Goal: Find specific page/section: Find specific page/section

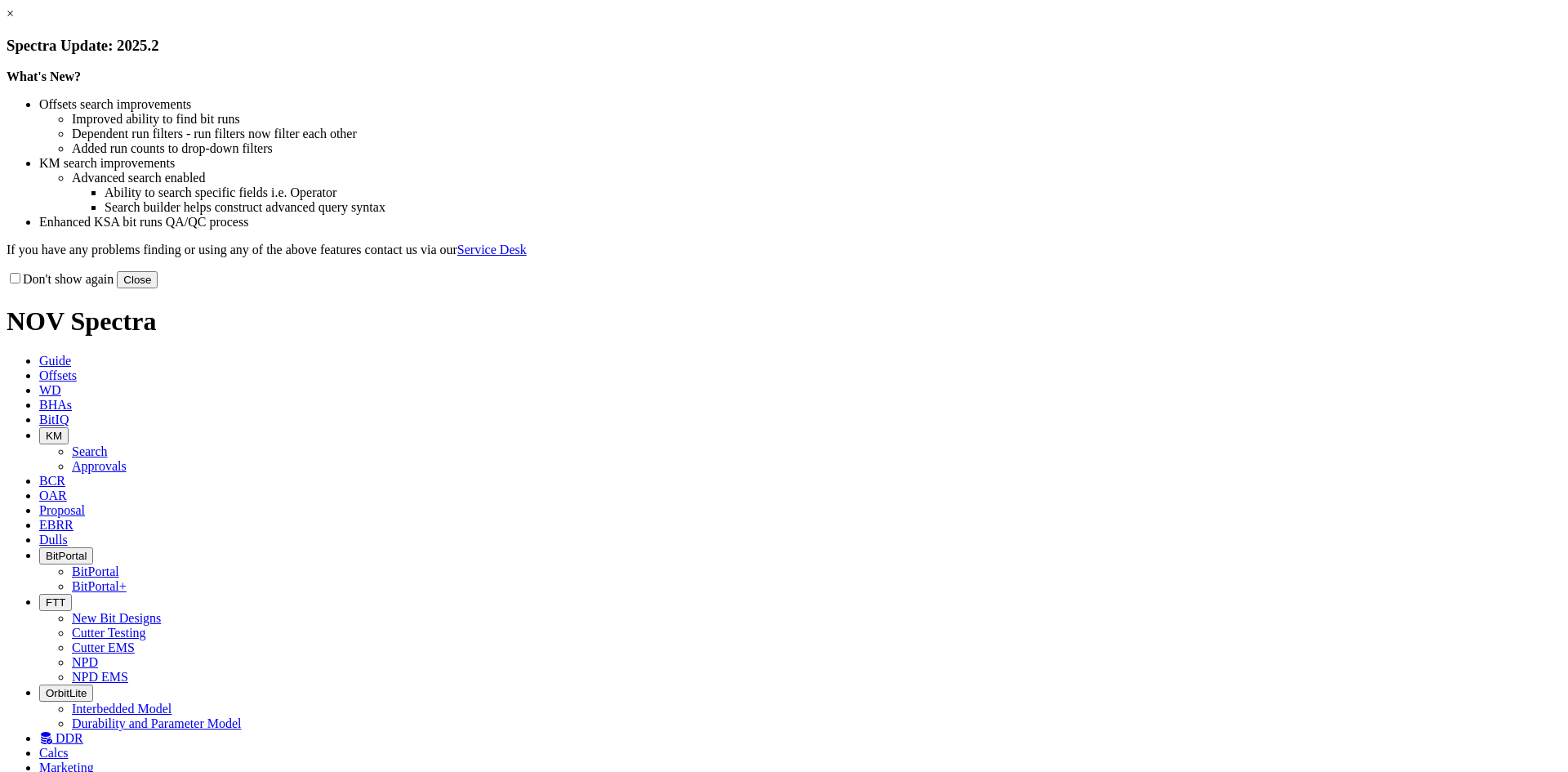
click at [157, 289] on button "Close" at bounding box center [136, 279] width 41 height 17
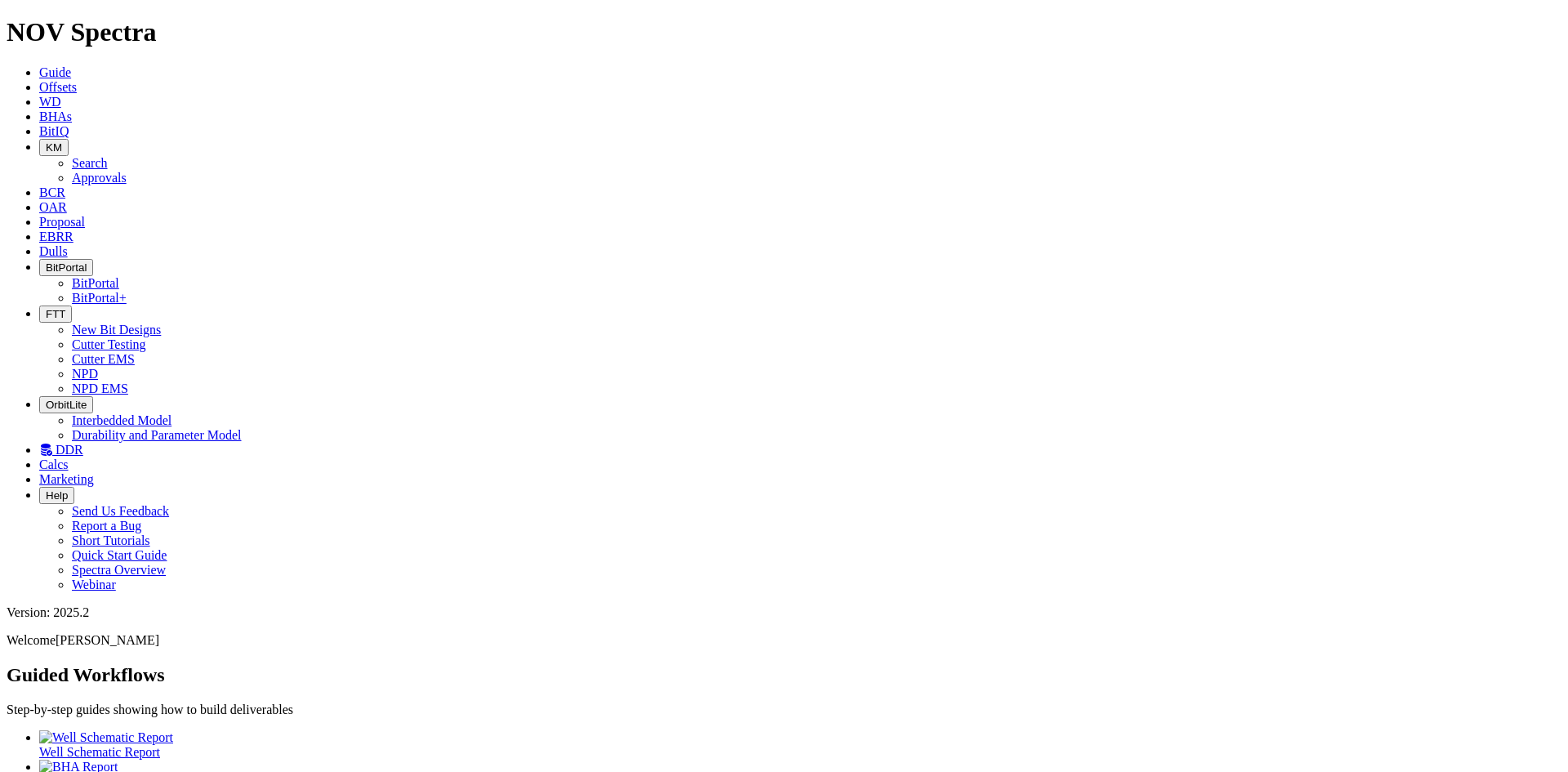
click at [72, 306] on button "FTT" at bounding box center [55, 314] width 33 height 17
click at [146, 338] on link "Cutter Testing" at bounding box center [109, 345] width 75 height 14
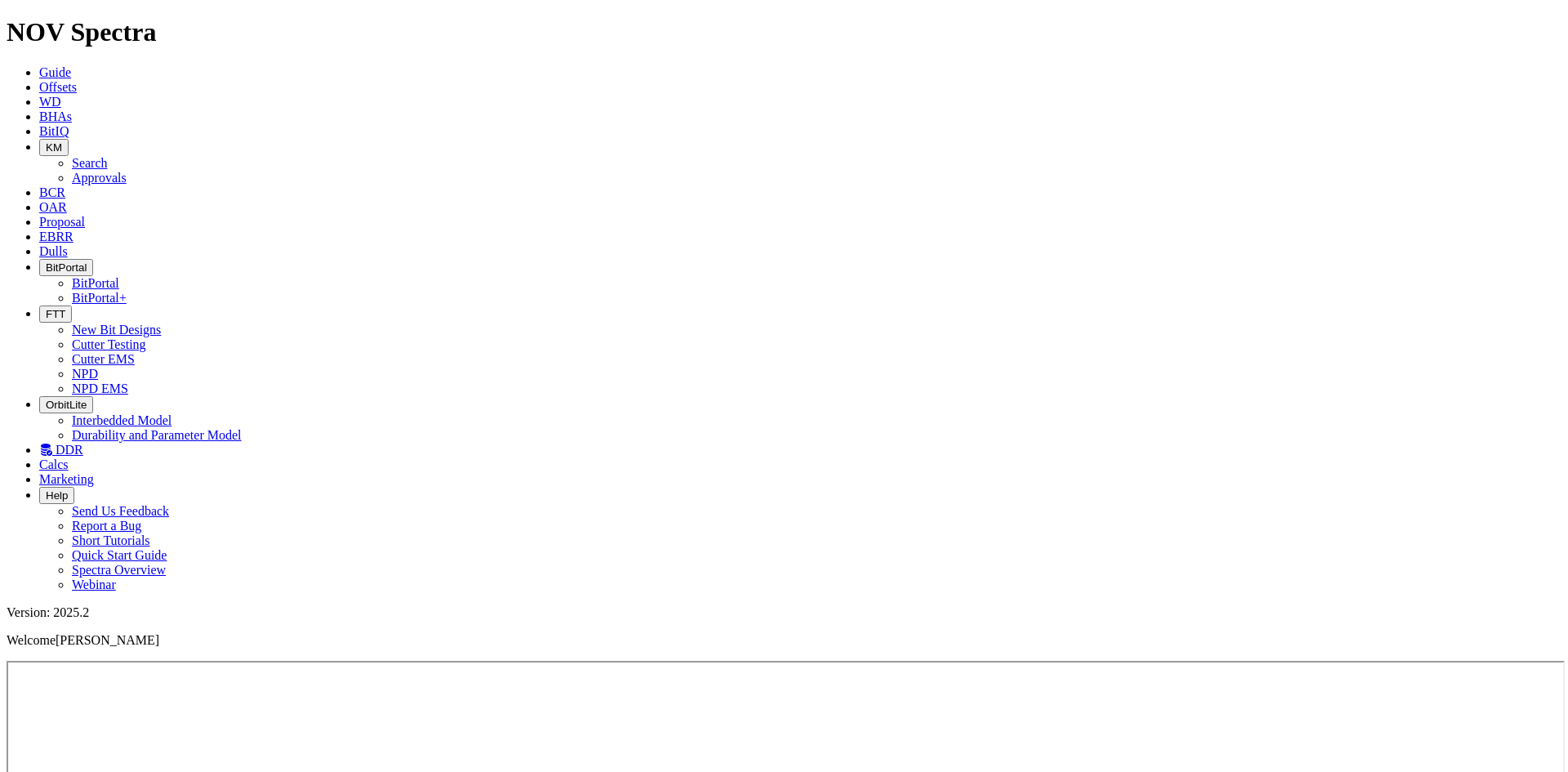
click at [72, 306] on button "FTT" at bounding box center [55, 314] width 33 height 17
click at [146, 338] on link "Cutter Testing" at bounding box center [109, 345] width 75 height 14
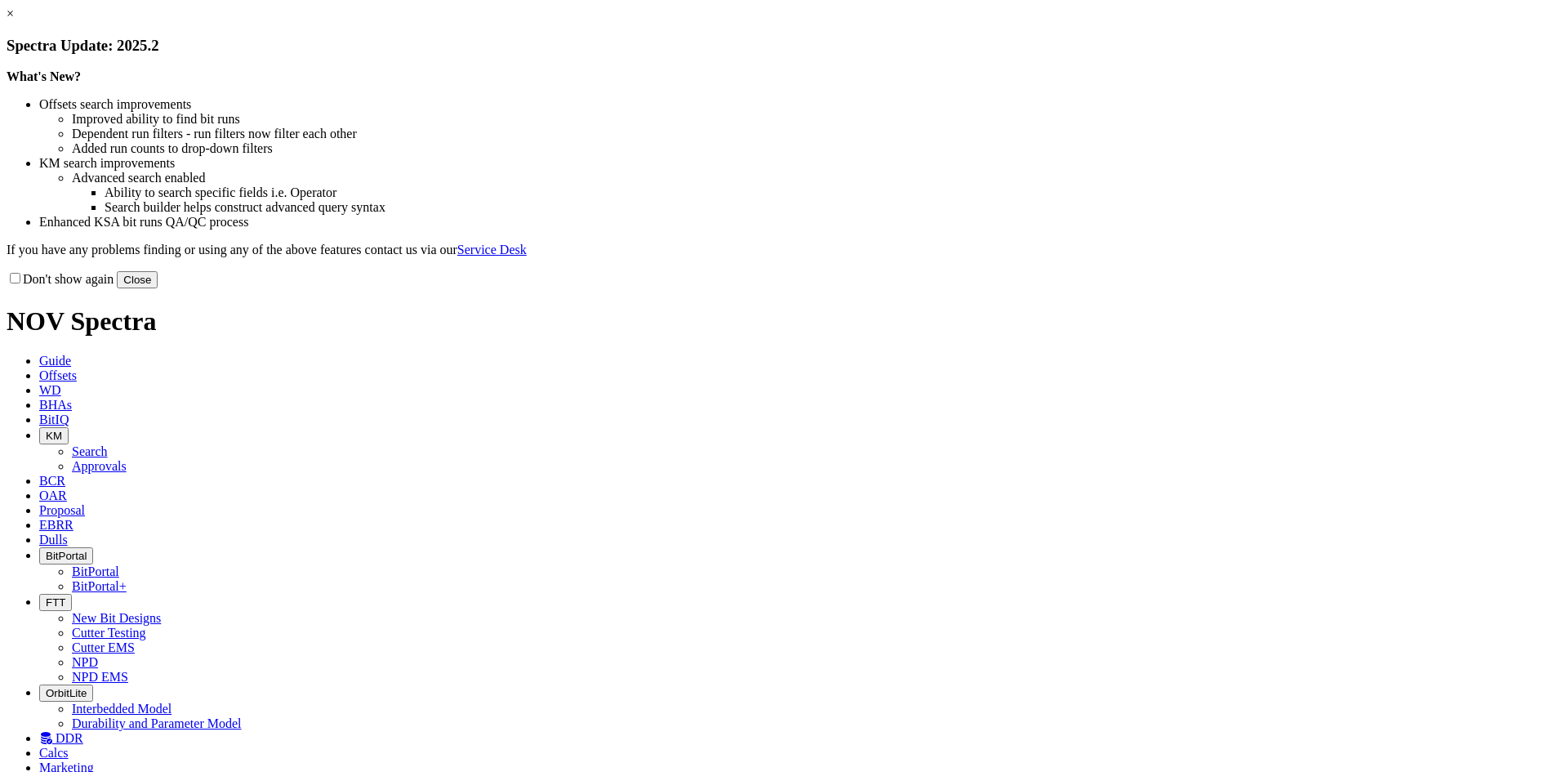
click at [157, 289] on button "Close" at bounding box center [136, 279] width 41 height 17
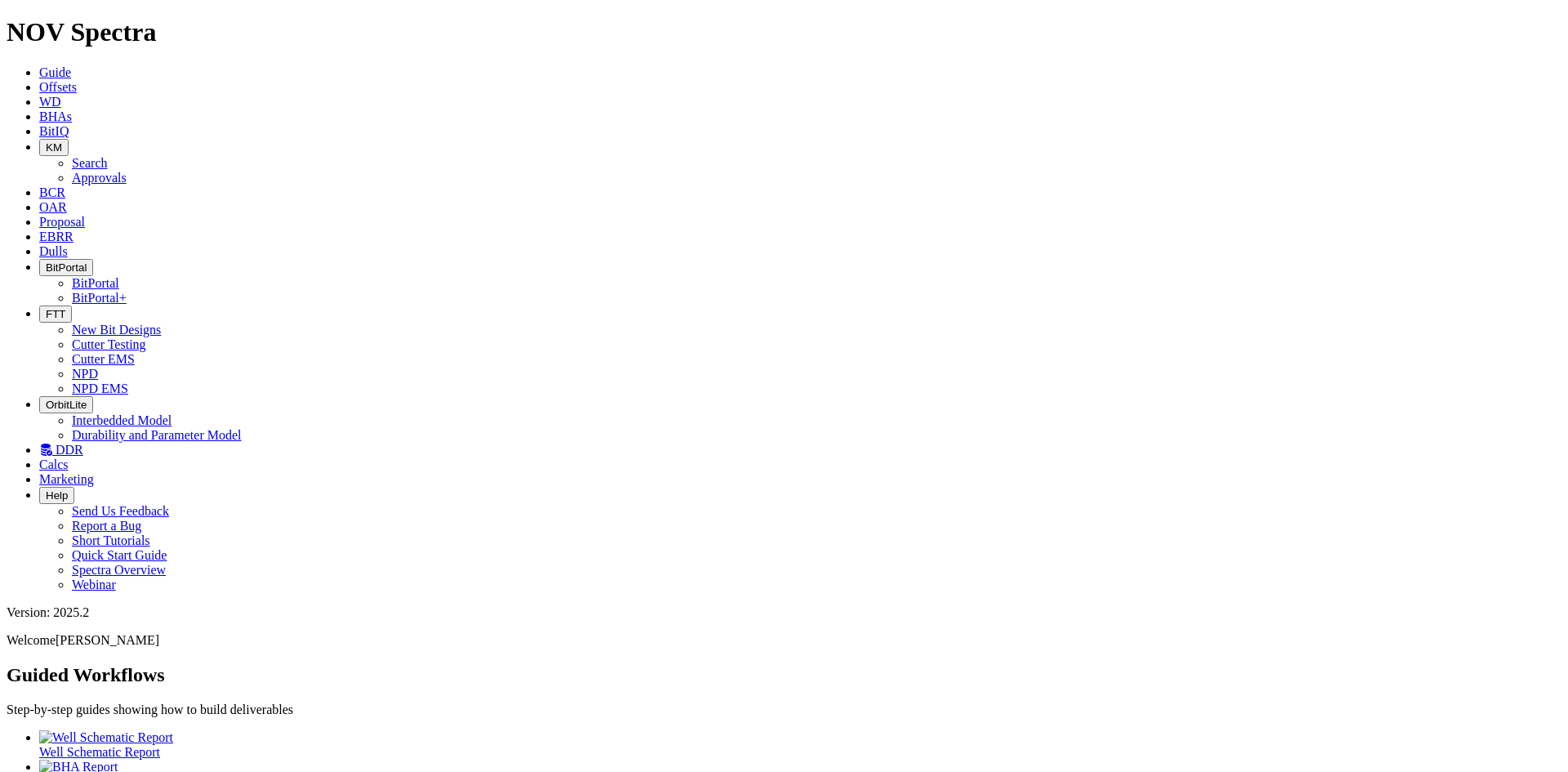
click at [77, 80] on span "Offsets" at bounding box center [58, 87] width 38 height 14
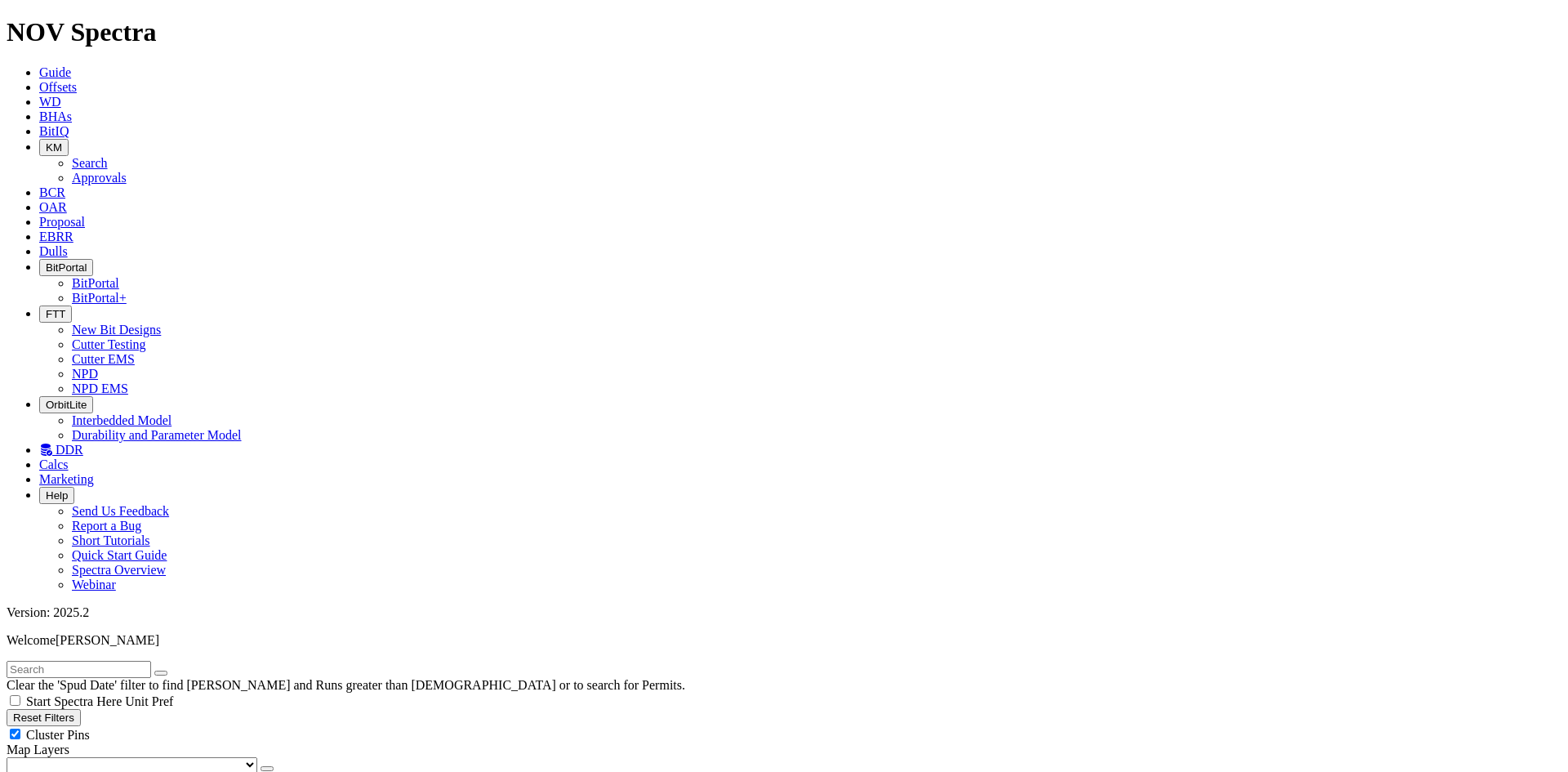
click at [215, 726] on div "Cluster Pins" at bounding box center [784, 734] width 1555 height 16
checkbox input "false"
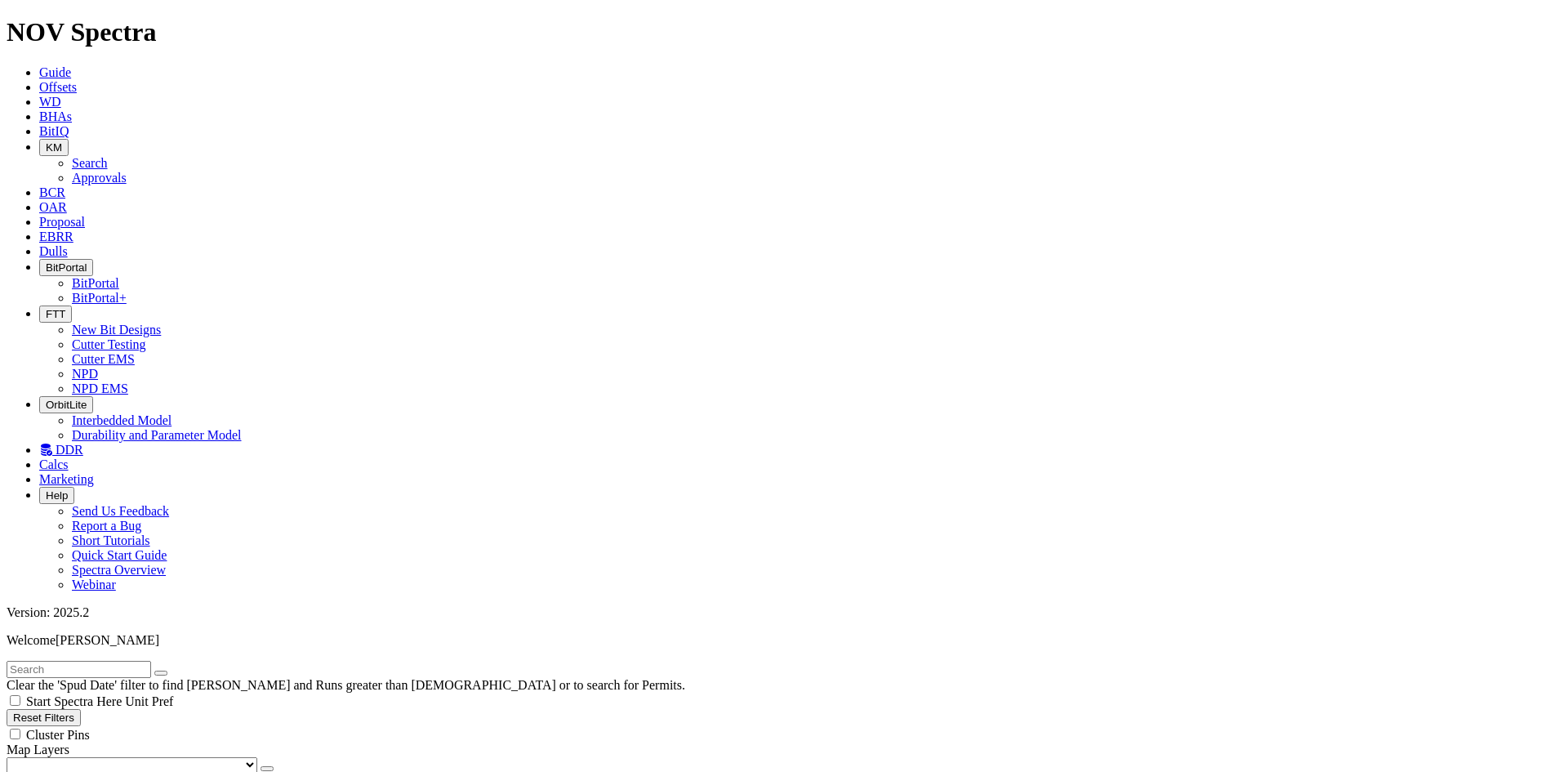
scroll to position [976, 0]
